Goal: Information Seeking & Learning: Learn about a topic

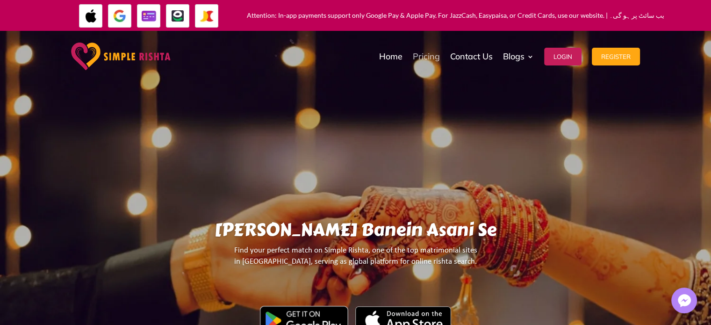
click at [423, 59] on link "Pricing" at bounding box center [426, 56] width 27 height 47
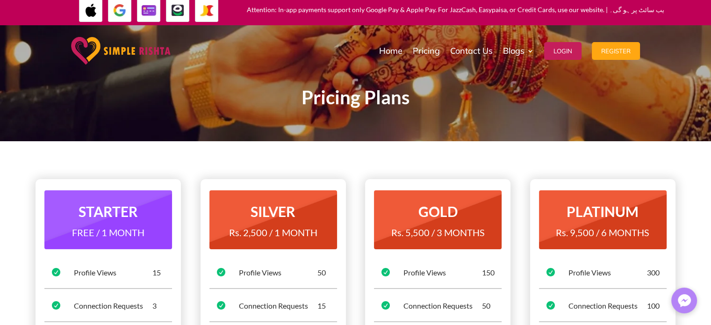
scroll to position [5, 0]
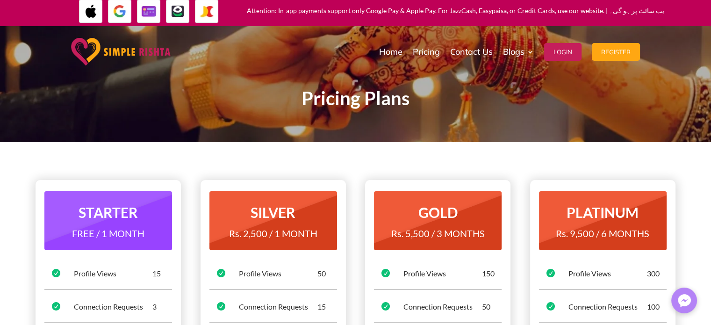
click at [180, 18] on img at bounding box center [177, 11] width 23 height 23
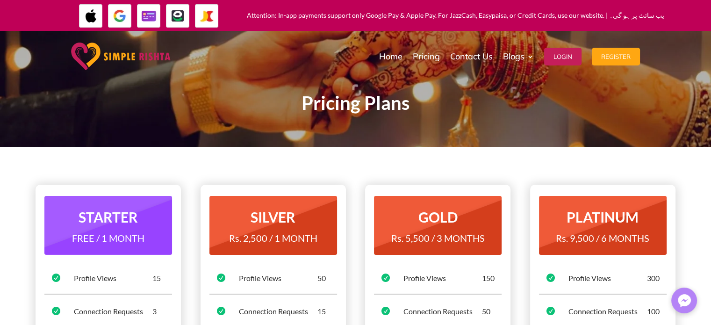
click at [146, 14] on img at bounding box center [148, 15] width 23 height 23
click at [177, 18] on img at bounding box center [177, 15] width 23 height 23
click at [198, 15] on img at bounding box center [206, 15] width 23 height 23
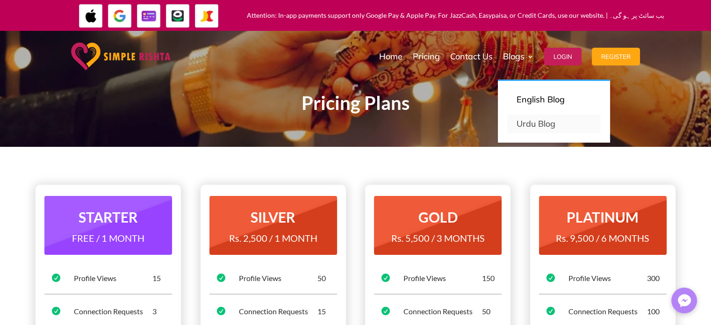
click at [514, 122] on link "Urdu Blog" at bounding box center [553, 123] width 93 height 19
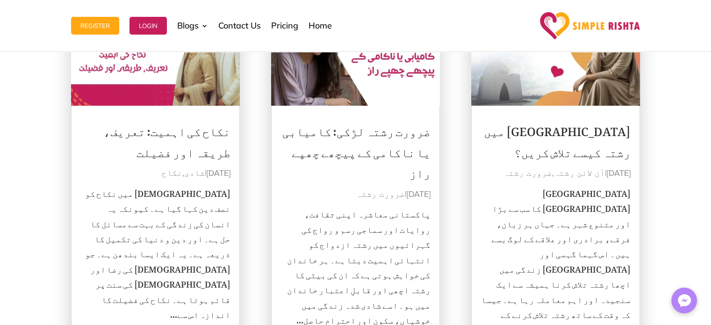
scroll to position [198, 0]
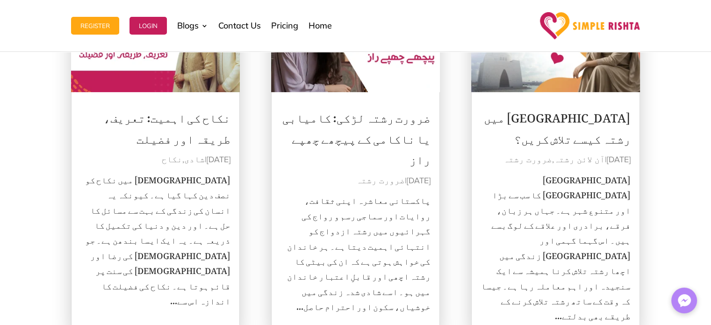
click at [381, 130] on link "ضرورت رشتہ لڑکی: کامیابی یا ناکامی کے پیچھے چھپے راز" at bounding box center [356, 135] width 148 height 71
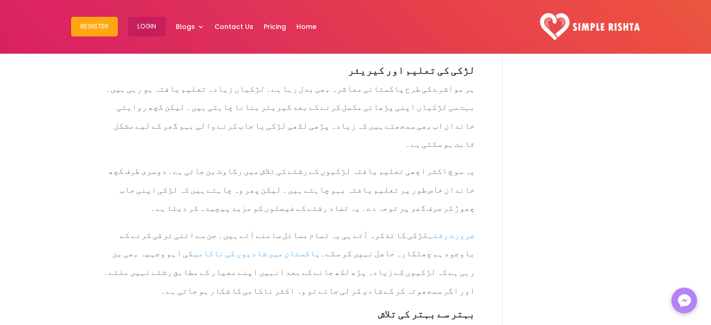
scroll to position [1217, 0]
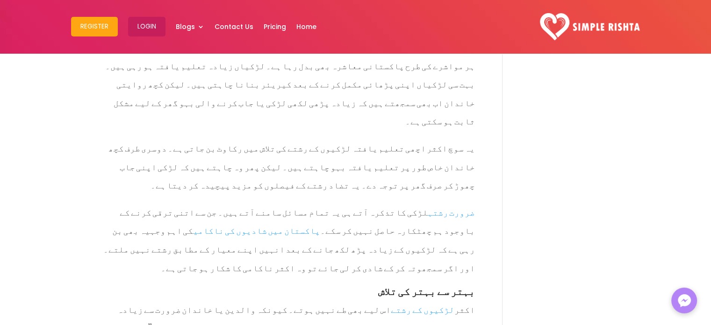
click at [434, 297] on link "لڑکیوں کے رشتے" at bounding box center [423, 307] width 64 height 21
